Goal: Find specific fact: Find specific fact

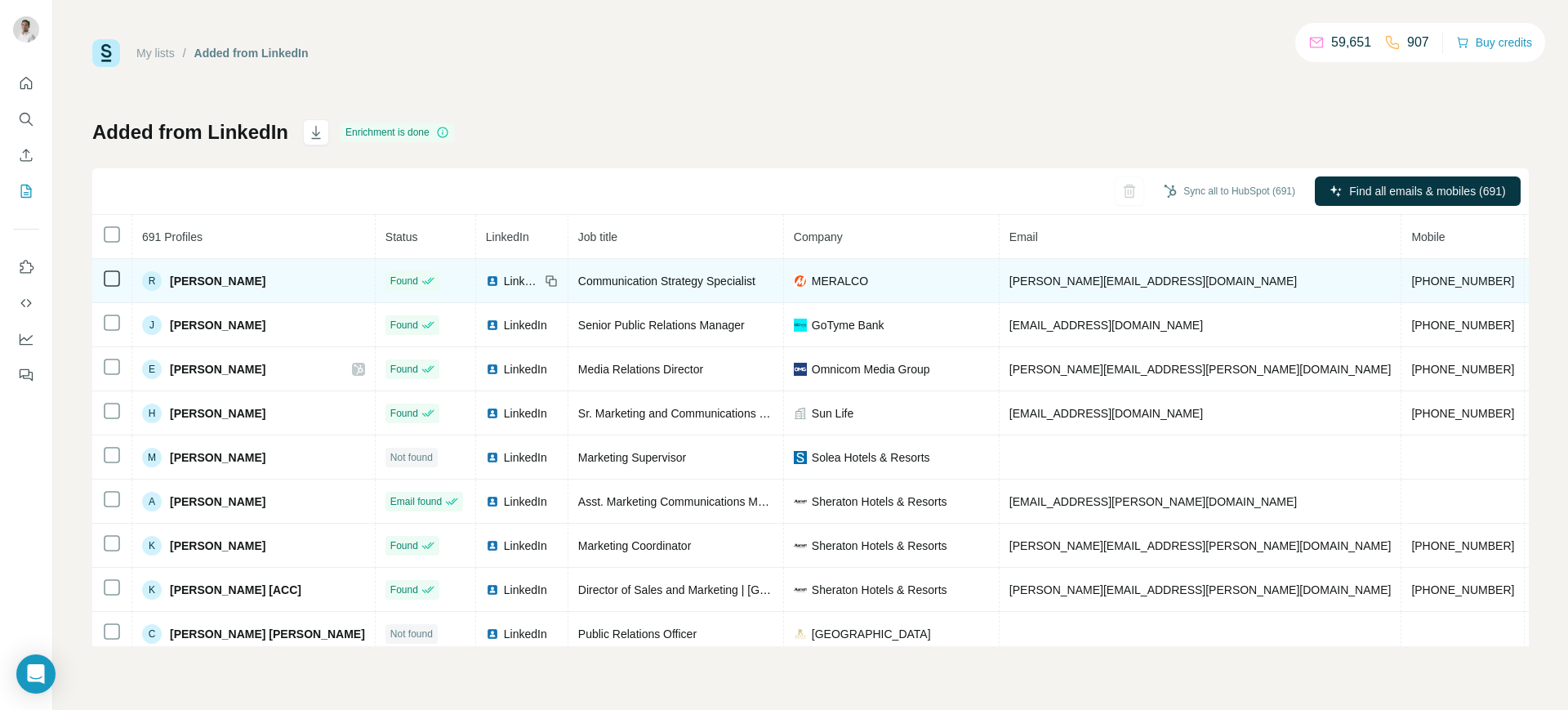
click at [1043, 277] on span "[PERSON_NAME][EMAIL_ADDRESS][DOMAIN_NAME]" at bounding box center [1154, 281] width 287 height 13
copy span "[PERSON_NAME][EMAIL_ADDRESS][DOMAIN_NAME]"
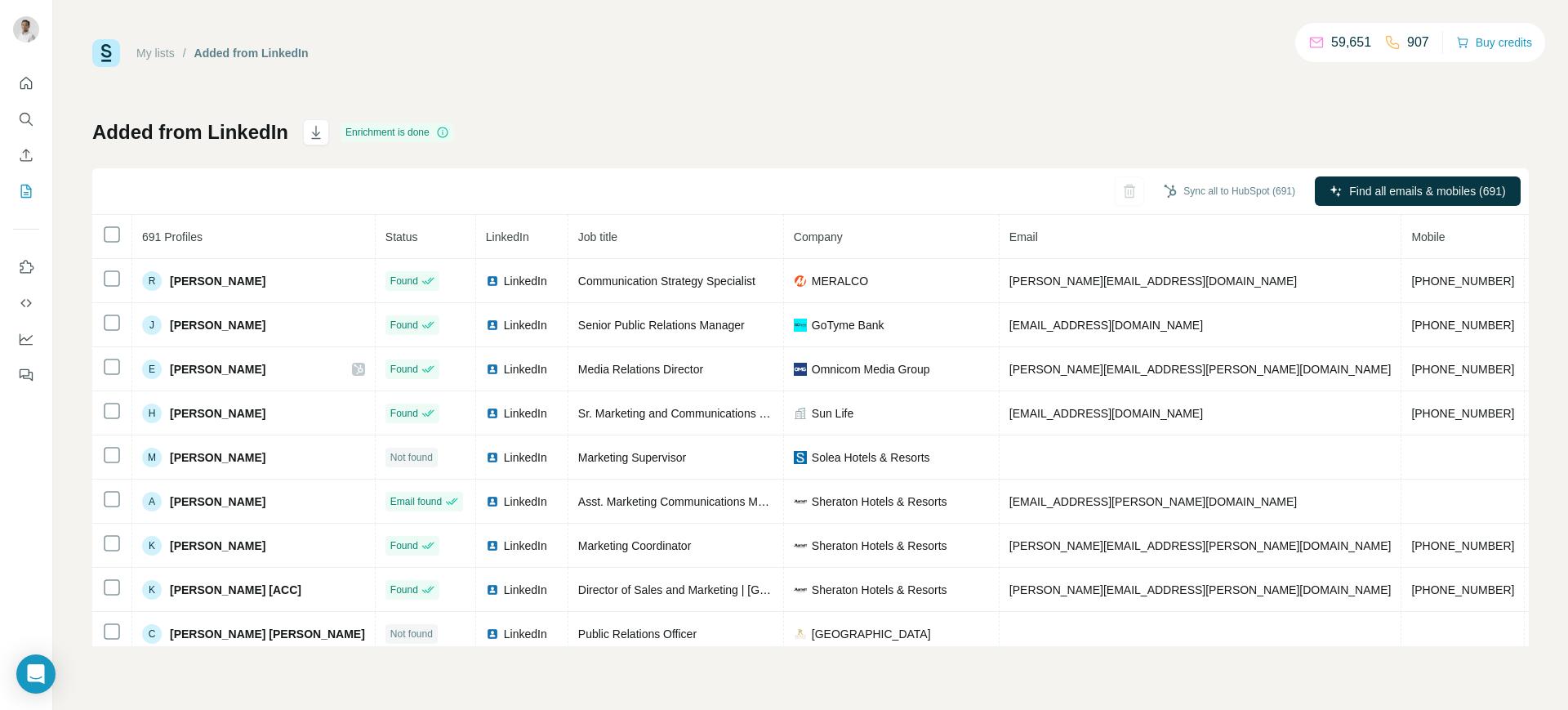
click at [1551, 469] on div "My lists / Added from LinkedIn 59,651 907 Buy credits Added from LinkedIn Enric…" at bounding box center [811, 355] width 1515 height 710
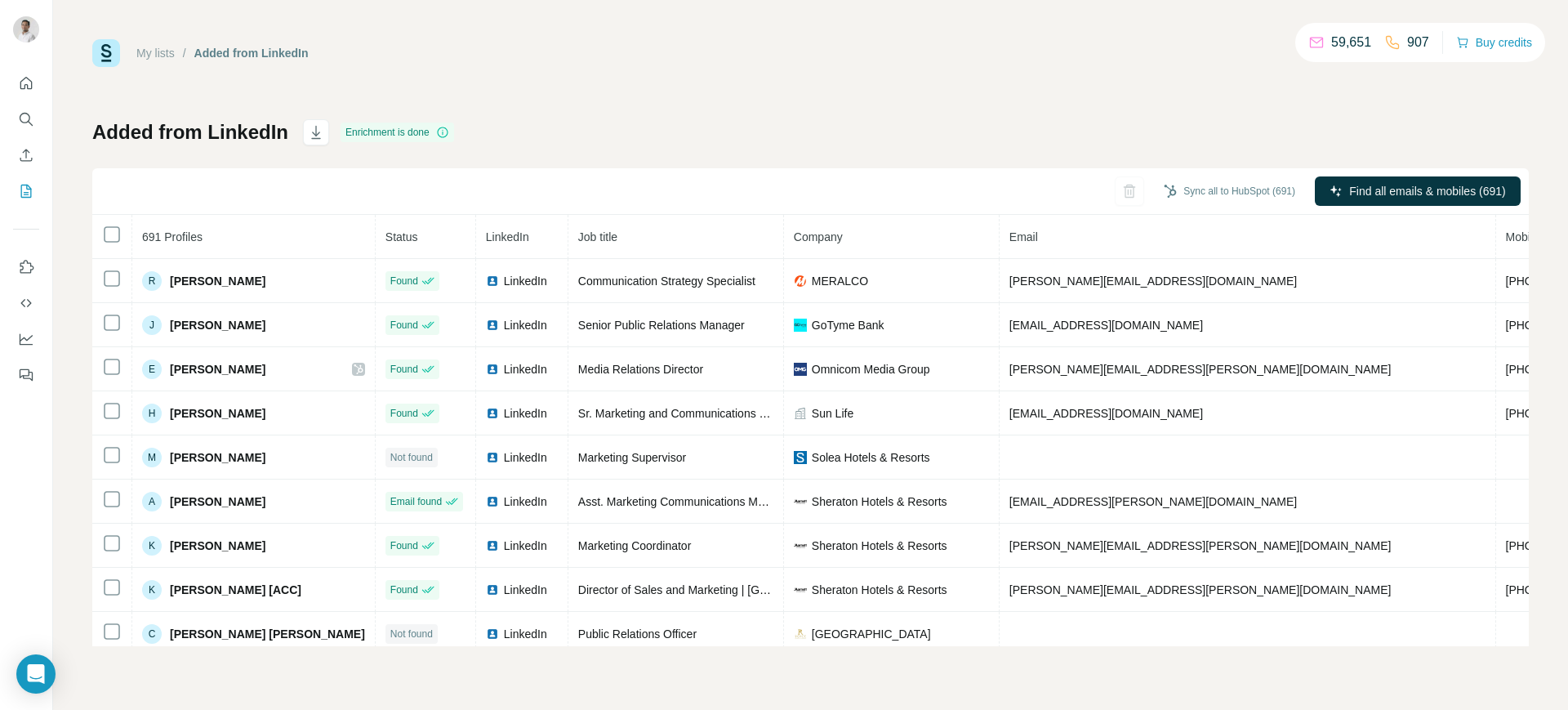
scroll to position [1, 0]
